Goal: Download file/media

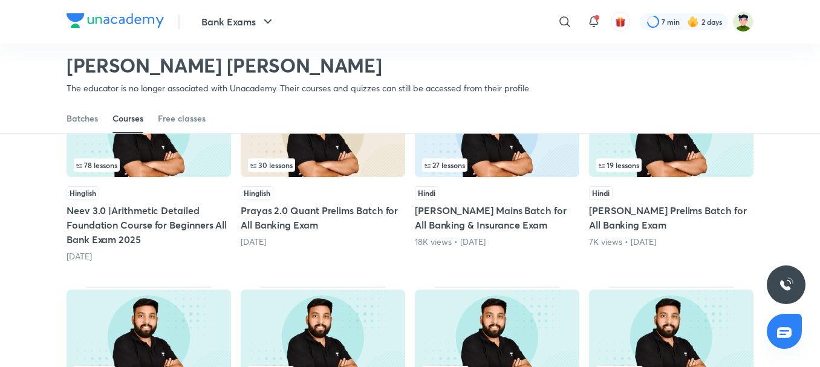
click at [221, 163] on div "78 lessons" at bounding box center [149, 164] width 150 height 13
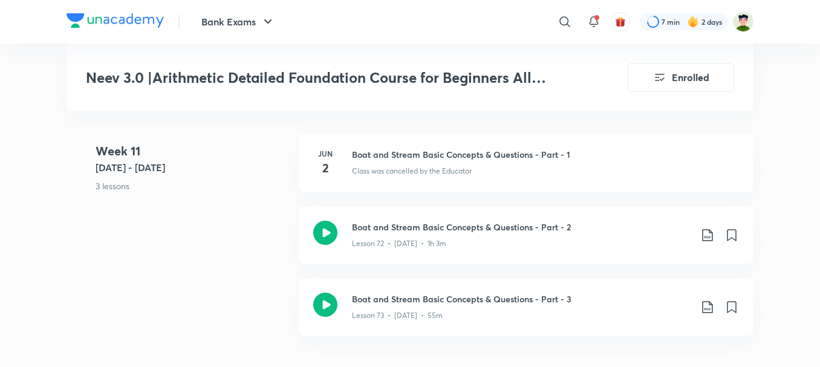
scroll to position [6246, 0]
click at [705, 227] on icon at bounding box center [707, 234] width 15 height 15
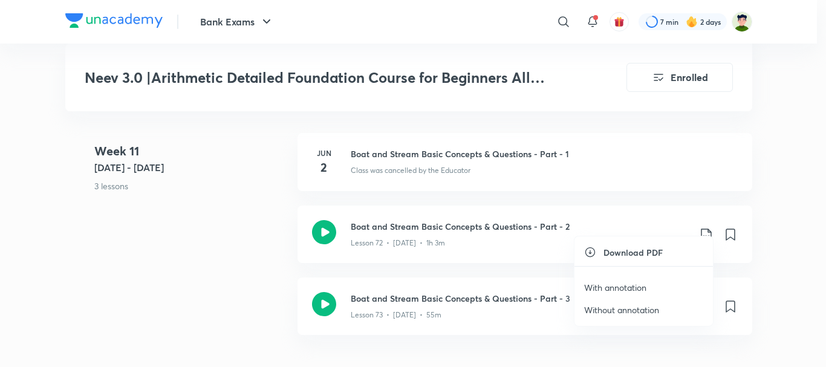
click at [612, 290] on p "With annotation" at bounding box center [615, 287] width 62 height 13
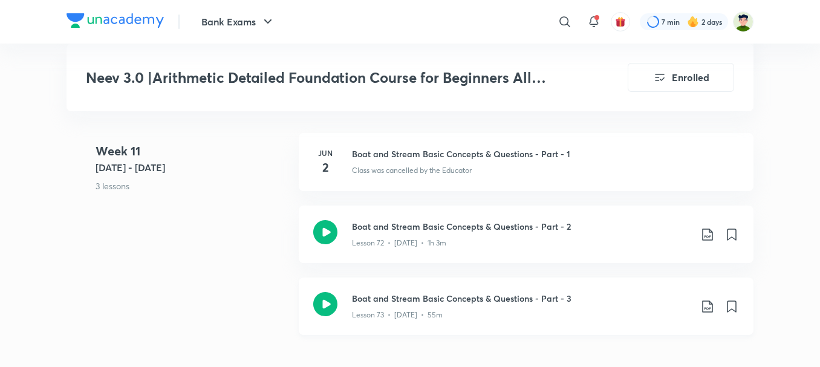
click at [704, 300] on icon at bounding box center [707, 306] width 10 height 12
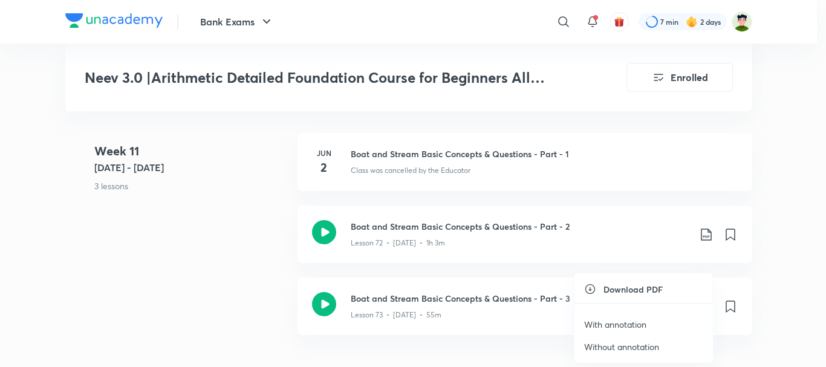
click at [640, 323] on p "With annotation" at bounding box center [615, 324] width 62 height 13
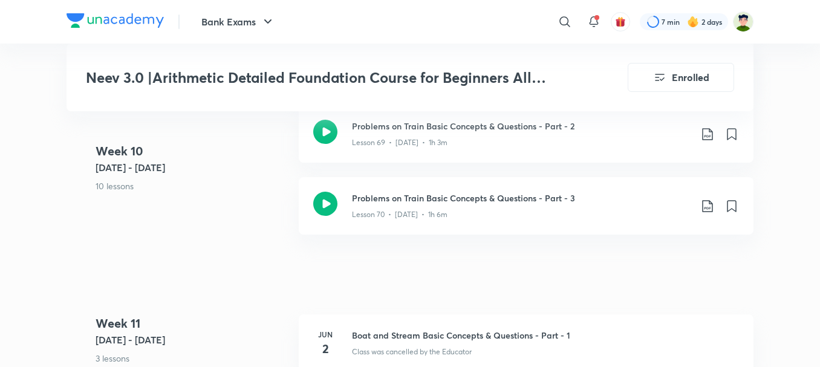
scroll to position [5944, 0]
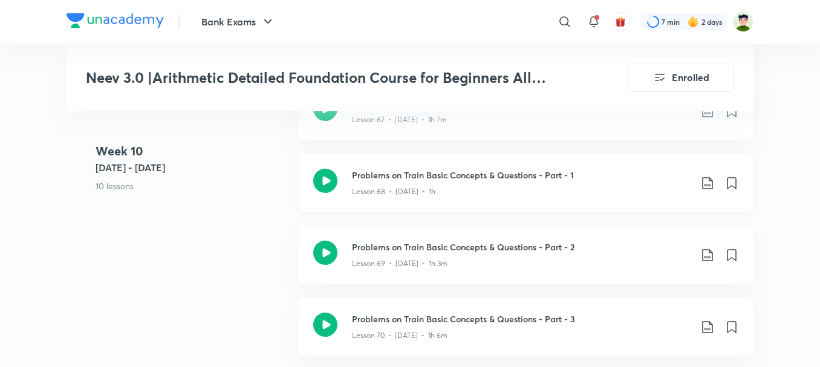
click at [706, 176] on icon at bounding box center [707, 183] width 15 height 15
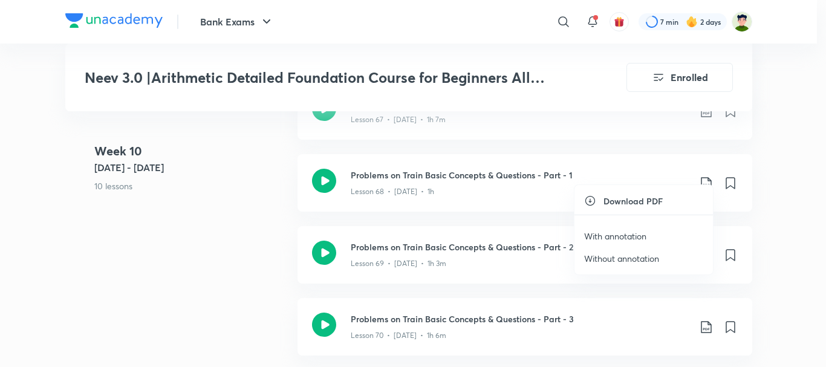
click at [615, 236] on p "With annotation" at bounding box center [615, 236] width 62 height 13
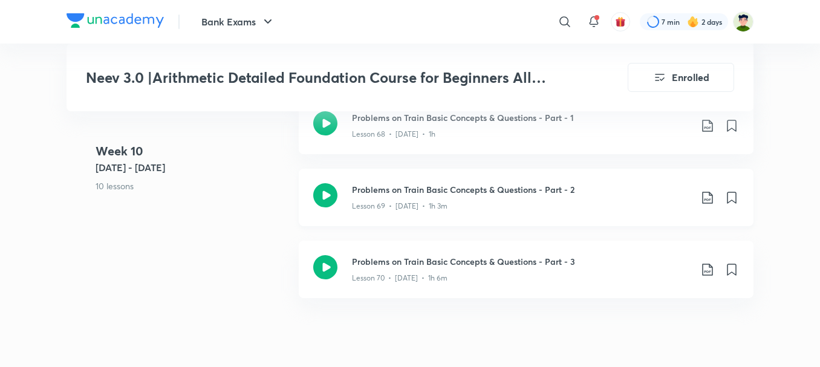
scroll to position [6004, 0]
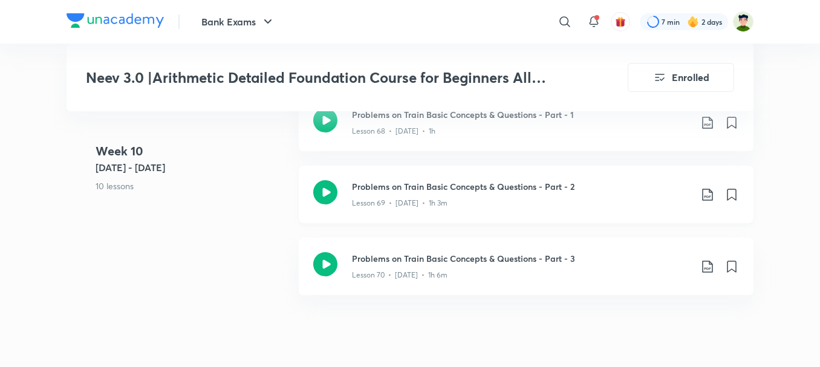
click at [709, 187] on icon at bounding box center [707, 194] width 15 height 15
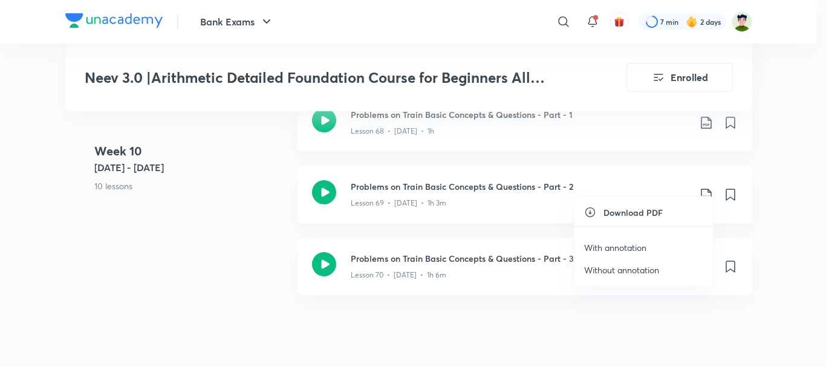
click at [618, 250] on p "With annotation" at bounding box center [615, 247] width 62 height 13
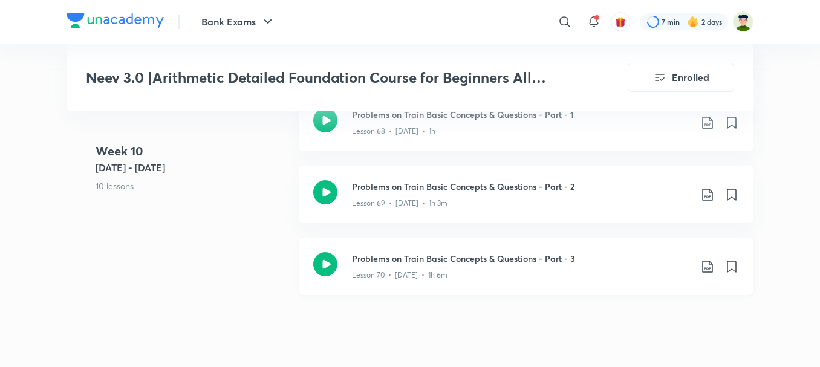
click at [712, 259] on icon at bounding box center [707, 266] width 15 height 15
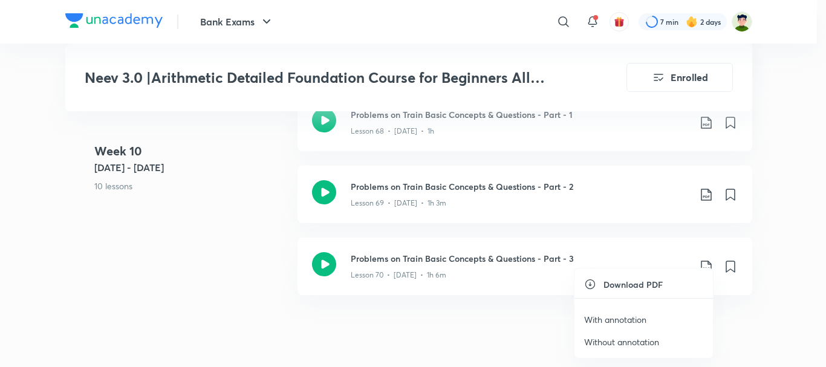
click at [612, 323] on p "With annotation" at bounding box center [615, 319] width 62 height 13
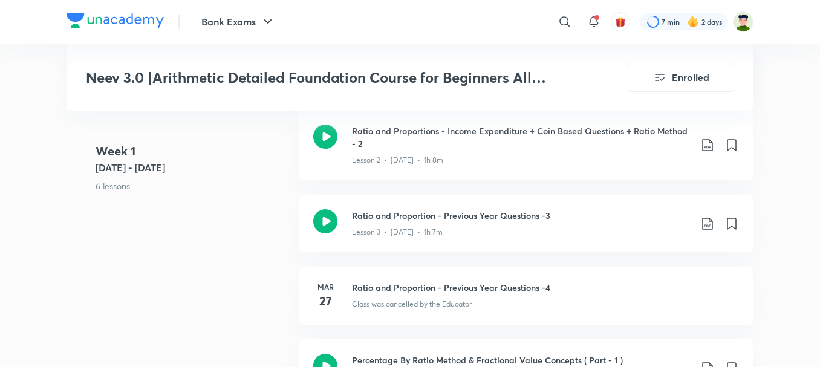
scroll to position [261, 0]
